Goal: Information Seeking & Learning: Learn about a topic

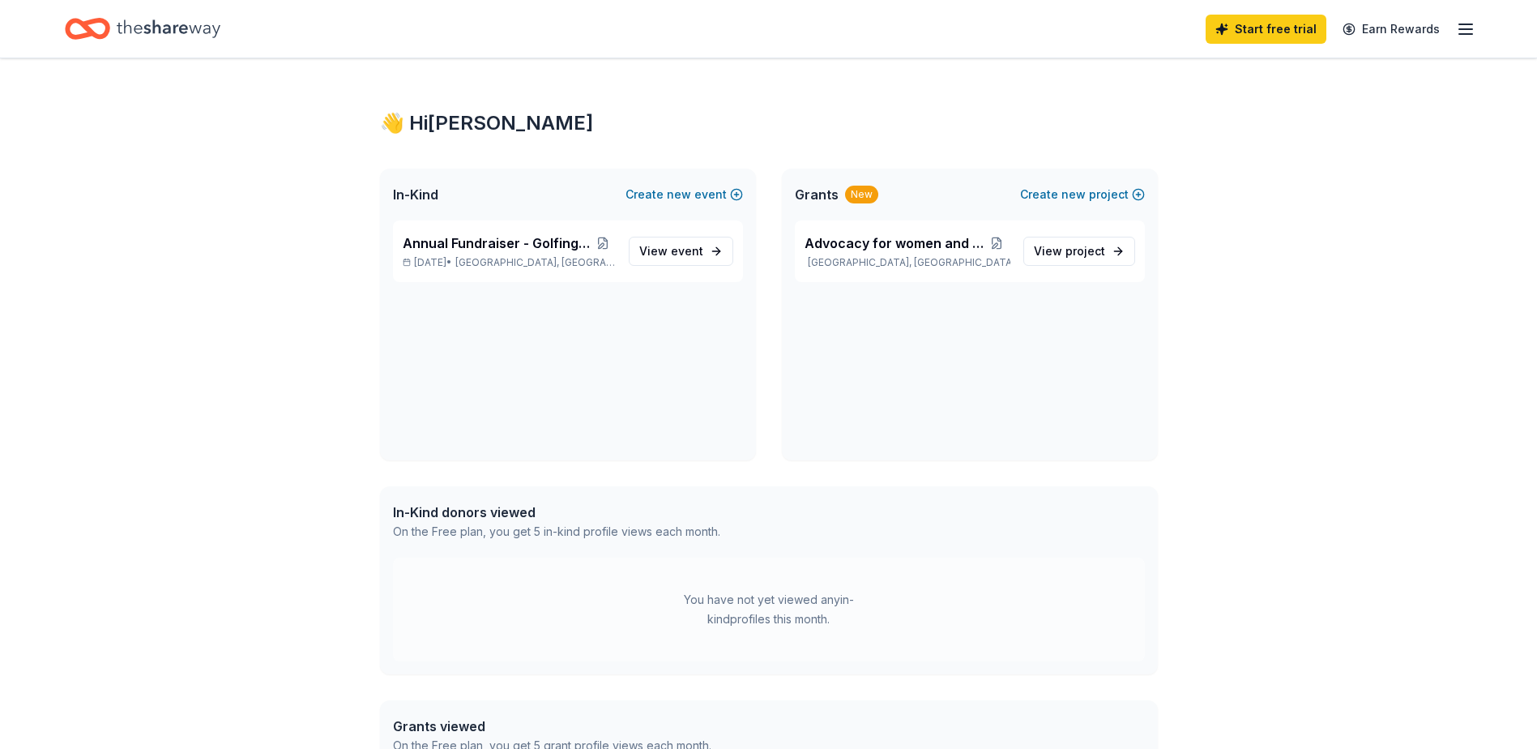
click at [196, 237] on div "👋 Hi [PERSON_NAME] In-Kind Create new event Annual Fundraiser - Golfing Fore Go…" at bounding box center [768, 607] width 1537 height 1099
click at [653, 245] on span "View event" at bounding box center [671, 250] width 64 height 19
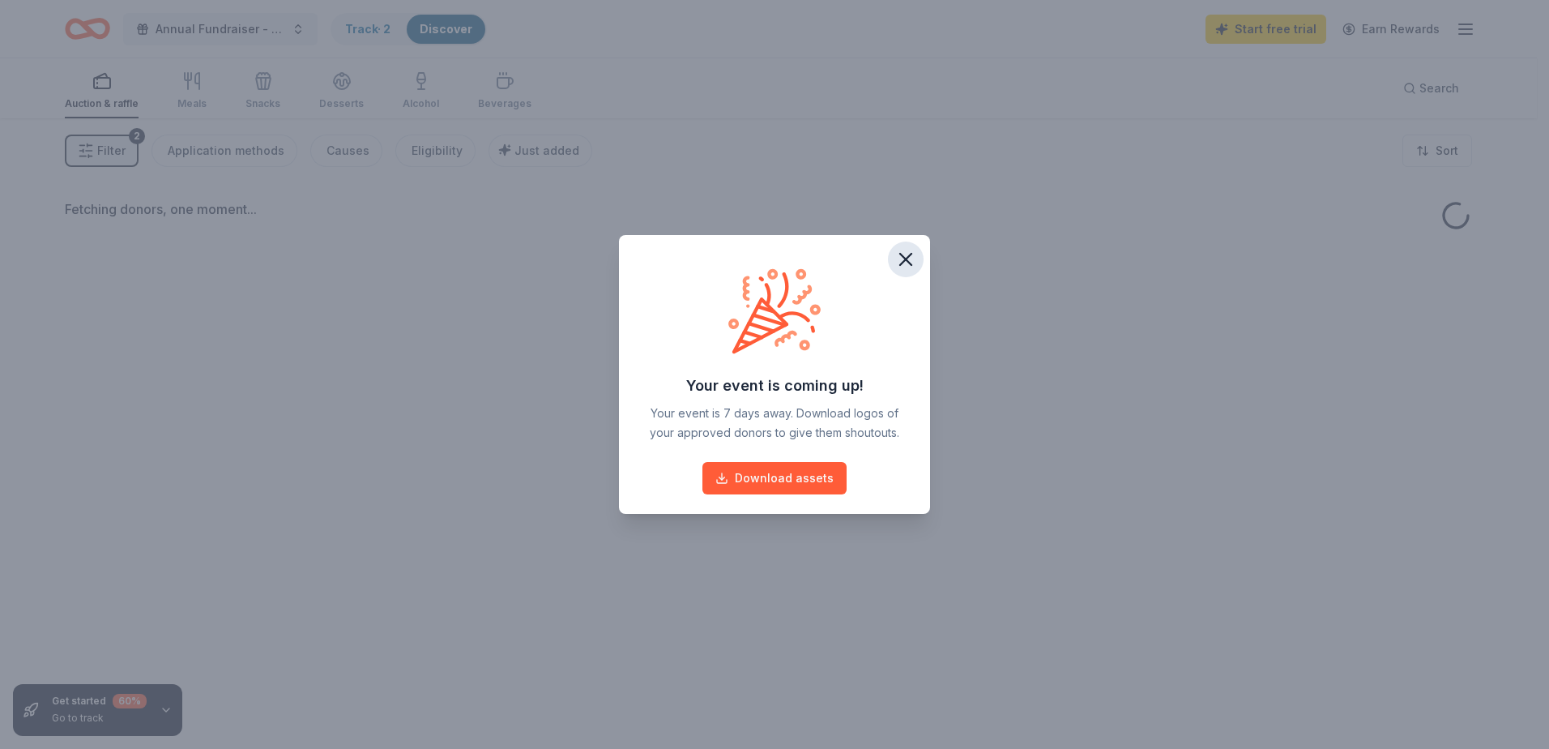
click at [896, 265] on icon "button" at bounding box center [905, 259] width 23 height 23
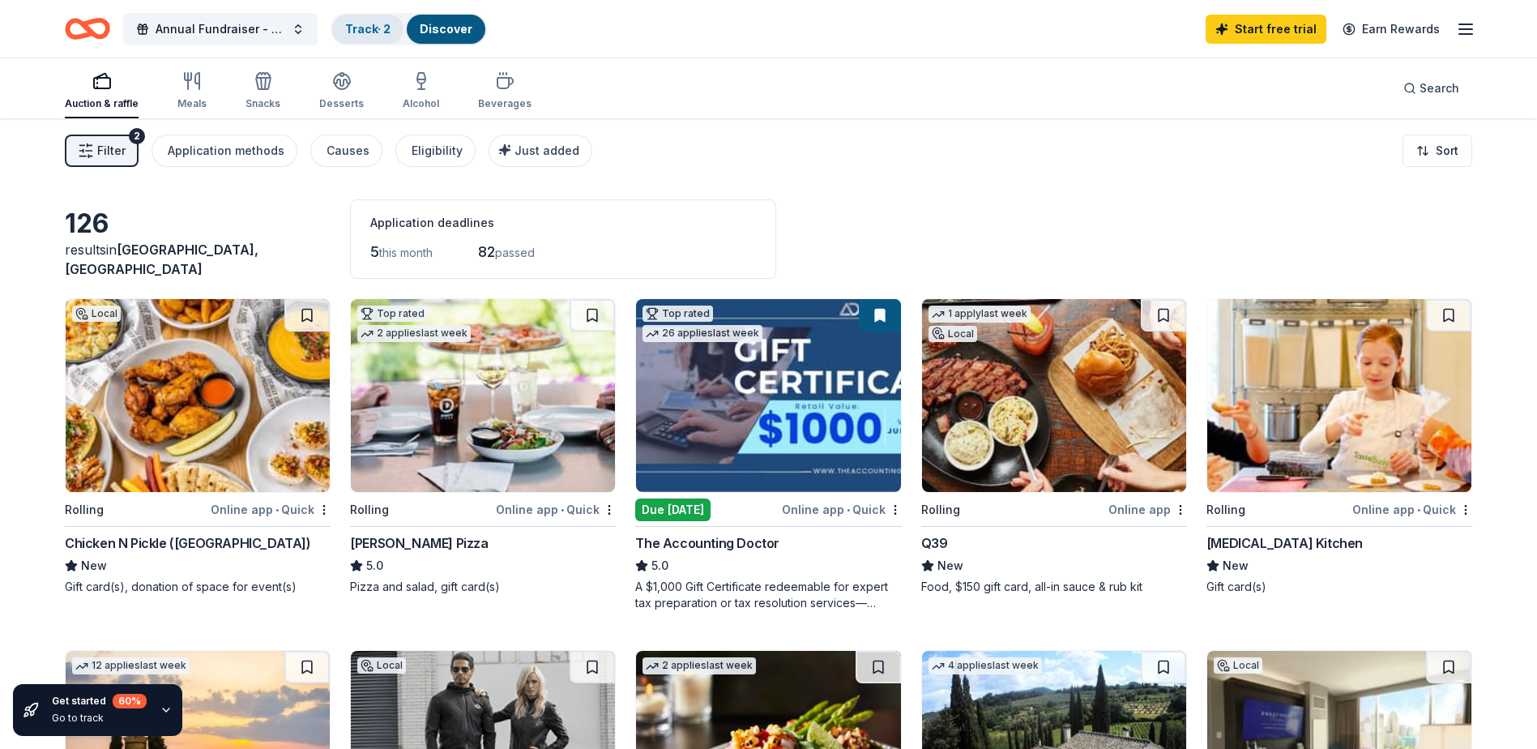
click at [357, 28] on link "Track · 2" at bounding box center [367, 29] width 45 height 14
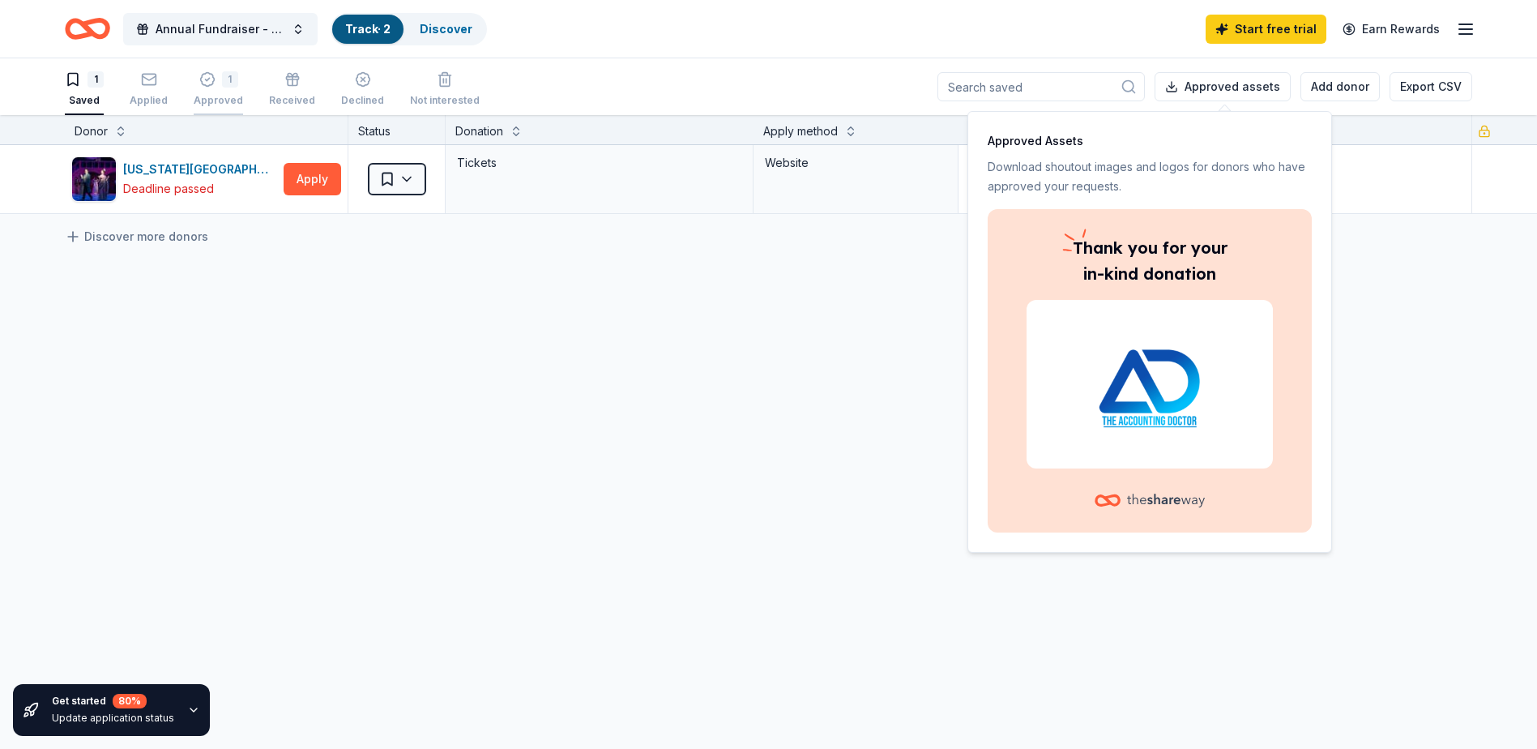
click at [233, 83] on div "1" at bounding box center [230, 79] width 16 height 16
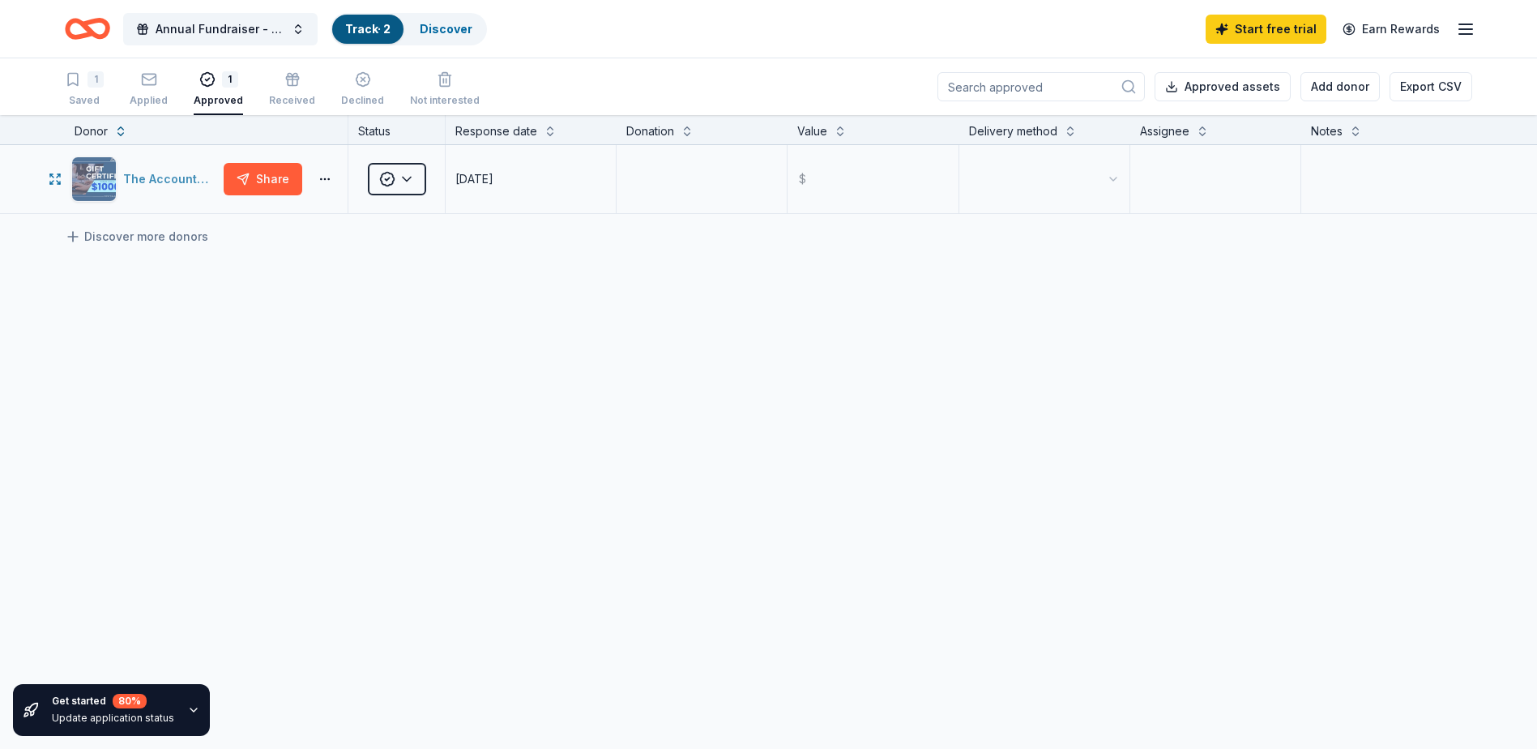
click at [181, 178] on div "The Accounting Doctor" at bounding box center [170, 178] width 94 height 19
click at [327, 178] on button "button" at bounding box center [325, 179] width 32 height 13
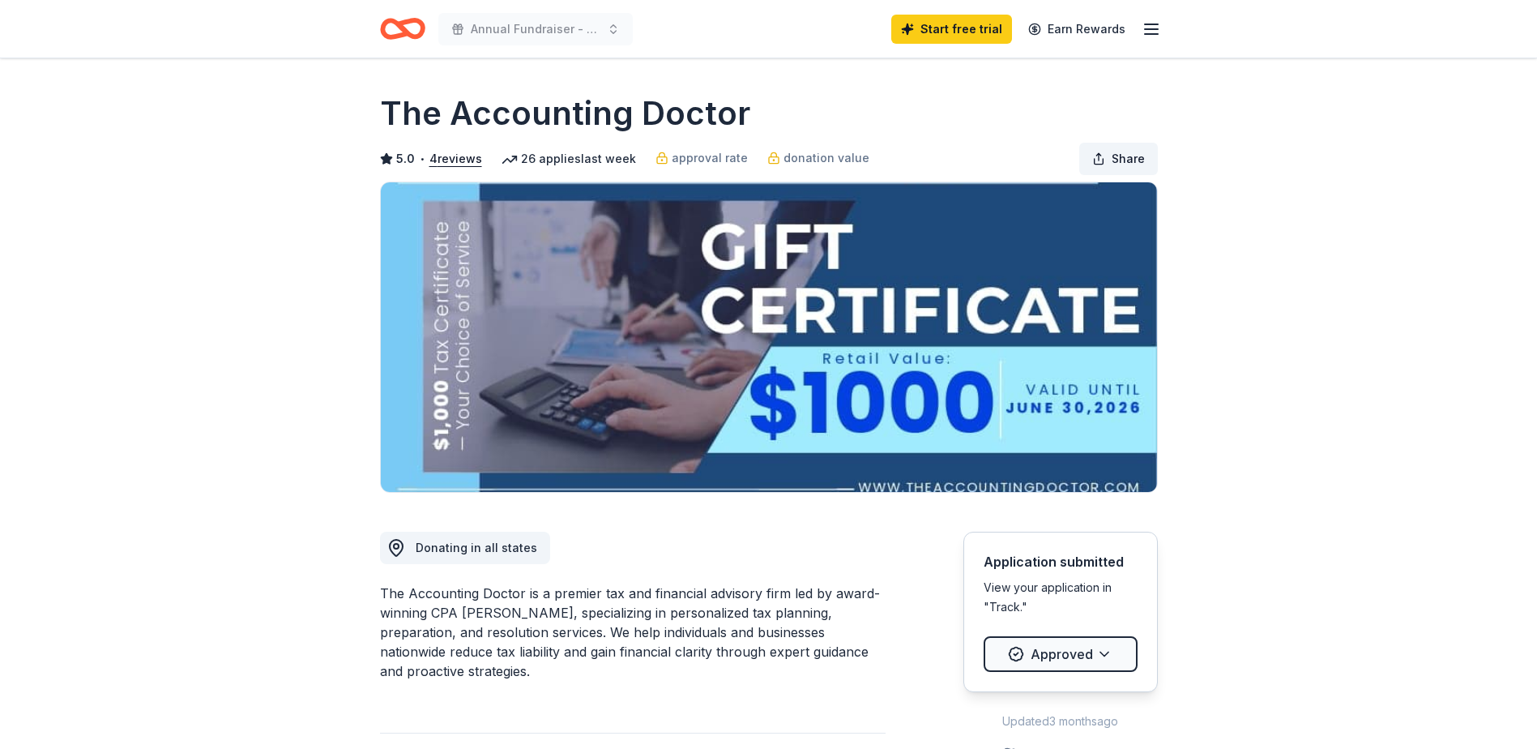
click at [1108, 163] on button "Share" at bounding box center [1118, 159] width 79 height 32
click at [736, 652] on div "The Accounting Doctor is a premier tax and financial advisory firm led by award…" at bounding box center [633, 631] width 506 height 97
click at [869, 301] on img at bounding box center [769, 337] width 776 height 310
click at [1091, 152] on button "Share" at bounding box center [1118, 159] width 79 height 32
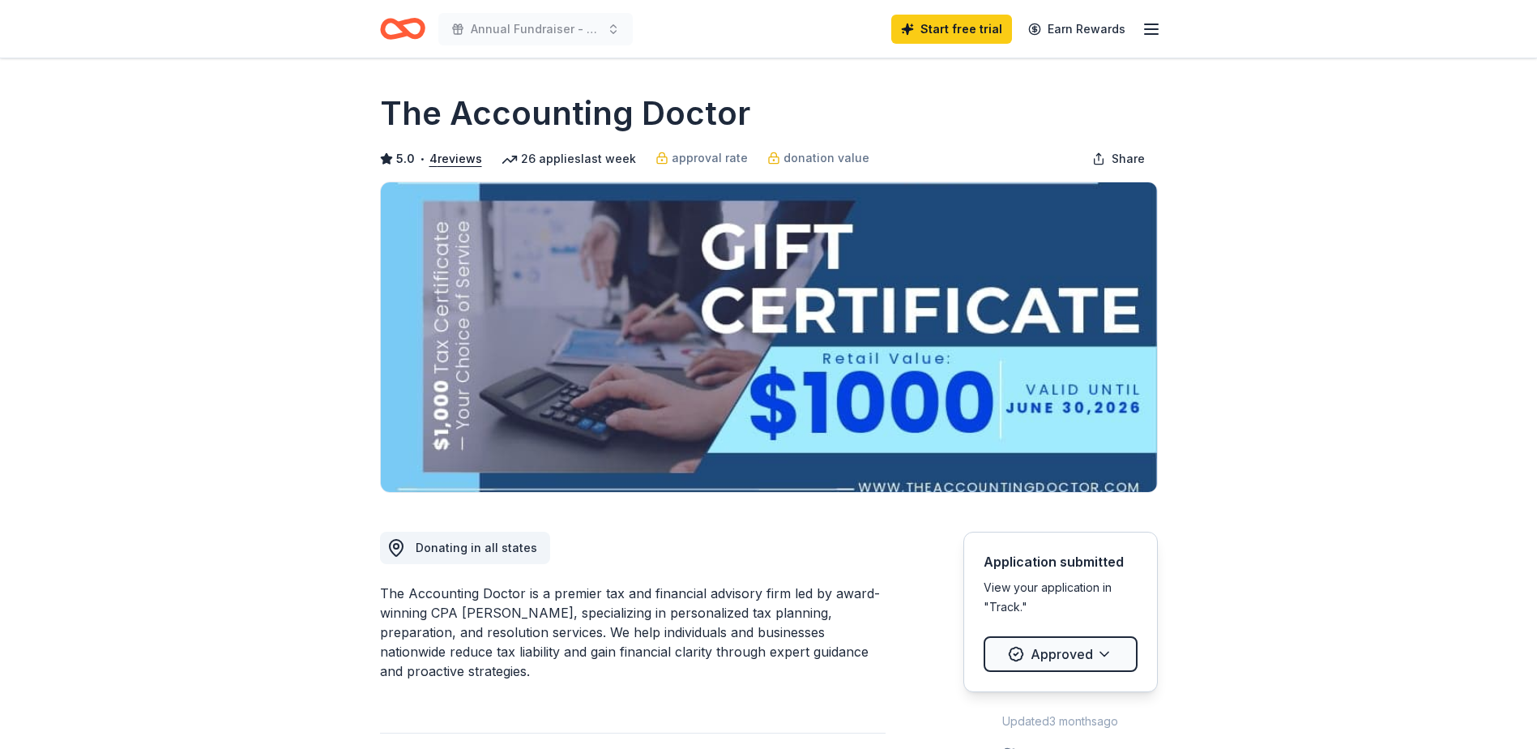
click at [963, 228] on img at bounding box center [769, 337] width 776 height 310
click at [787, 324] on img at bounding box center [769, 337] width 776 height 310
click at [595, 264] on img at bounding box center [769, 337] width 776 height 310
